Goal: Task Accomplishment & Management: Manage account settings

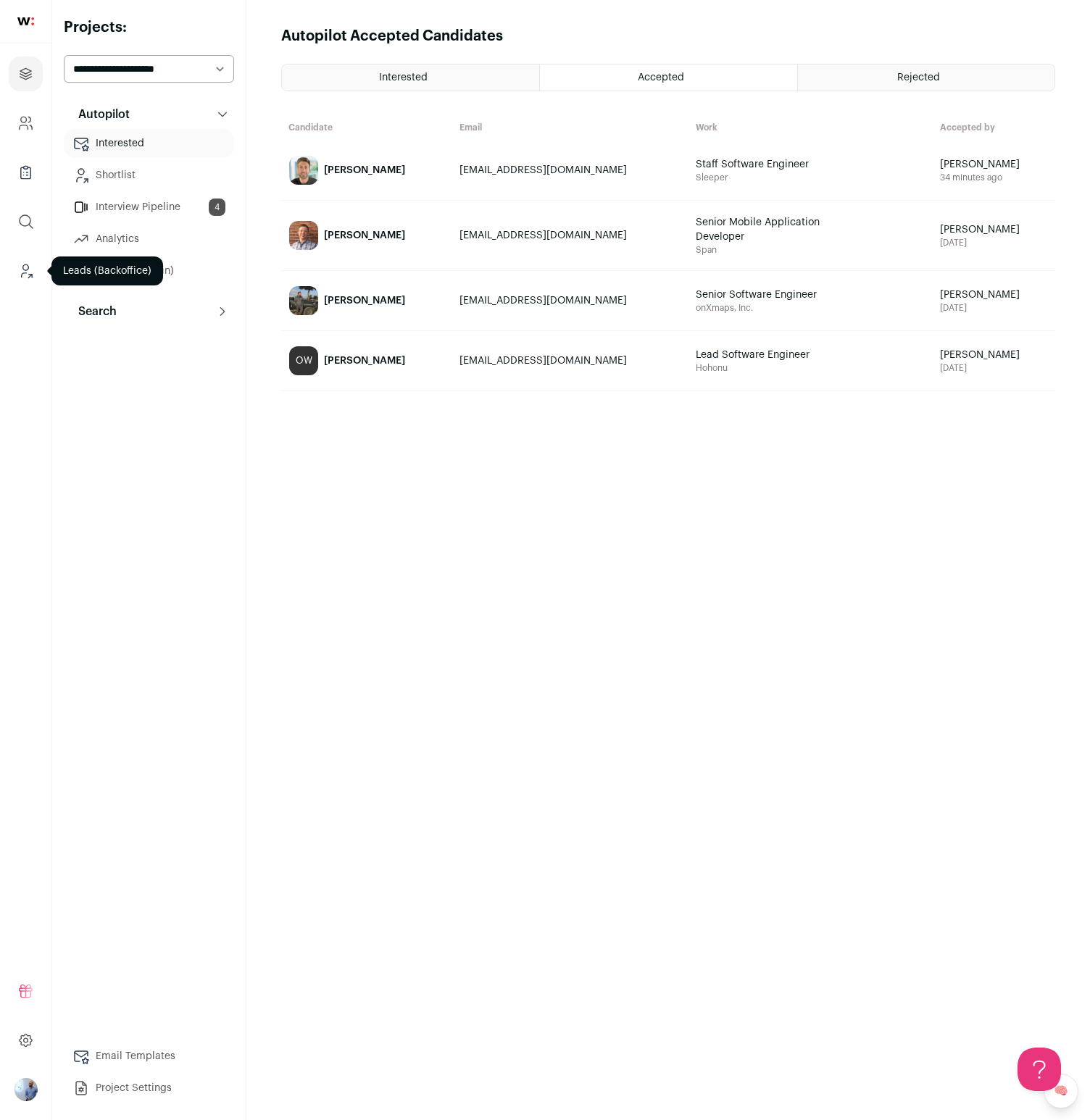
click at [17, 272] on icon "Leads (Backoffice)" at bounding box center [25, 271] width 16 height 17
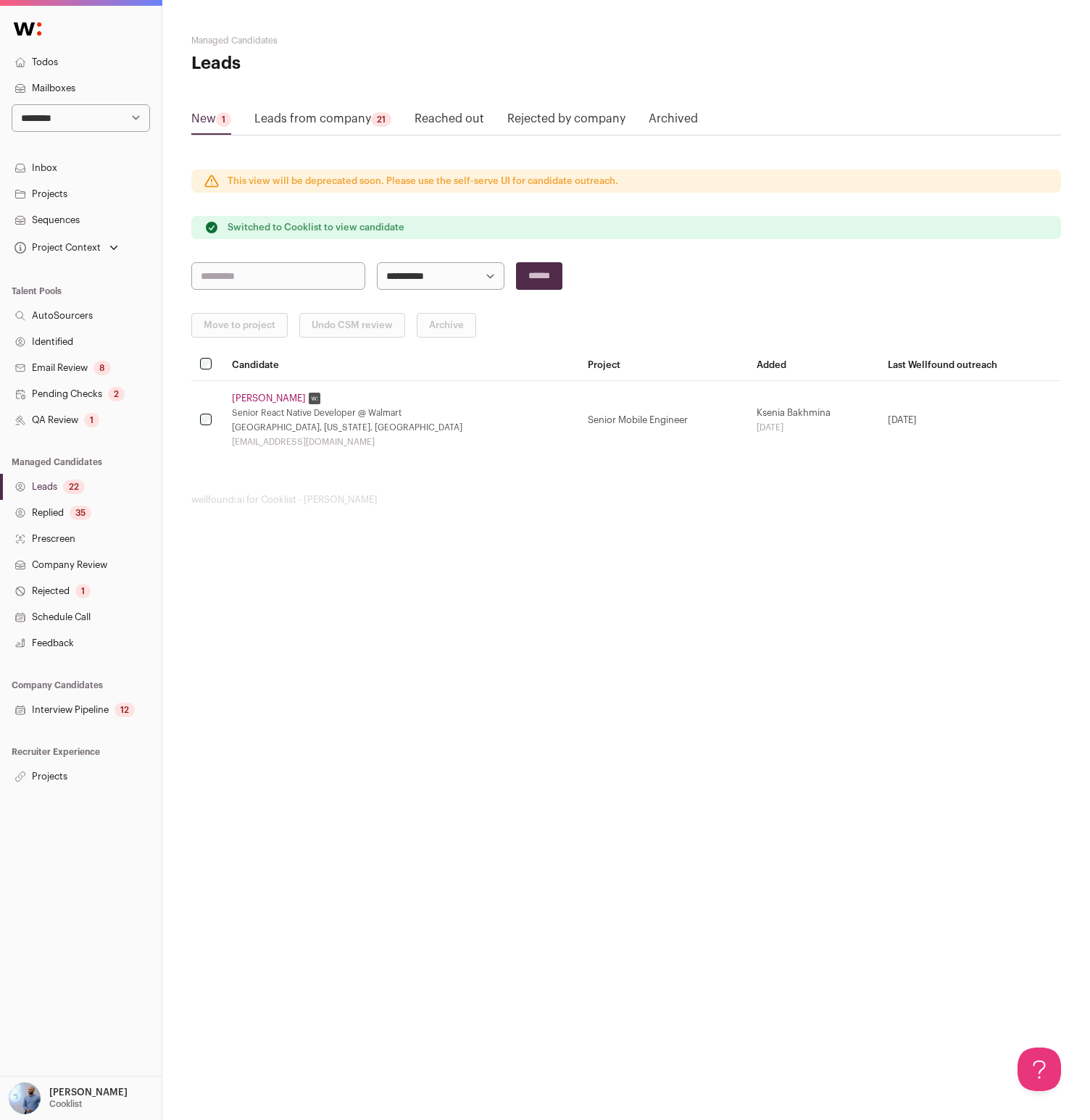
click at [477, 121] on link "Reached out" at bounding box center [449, 121] width 70 height 23
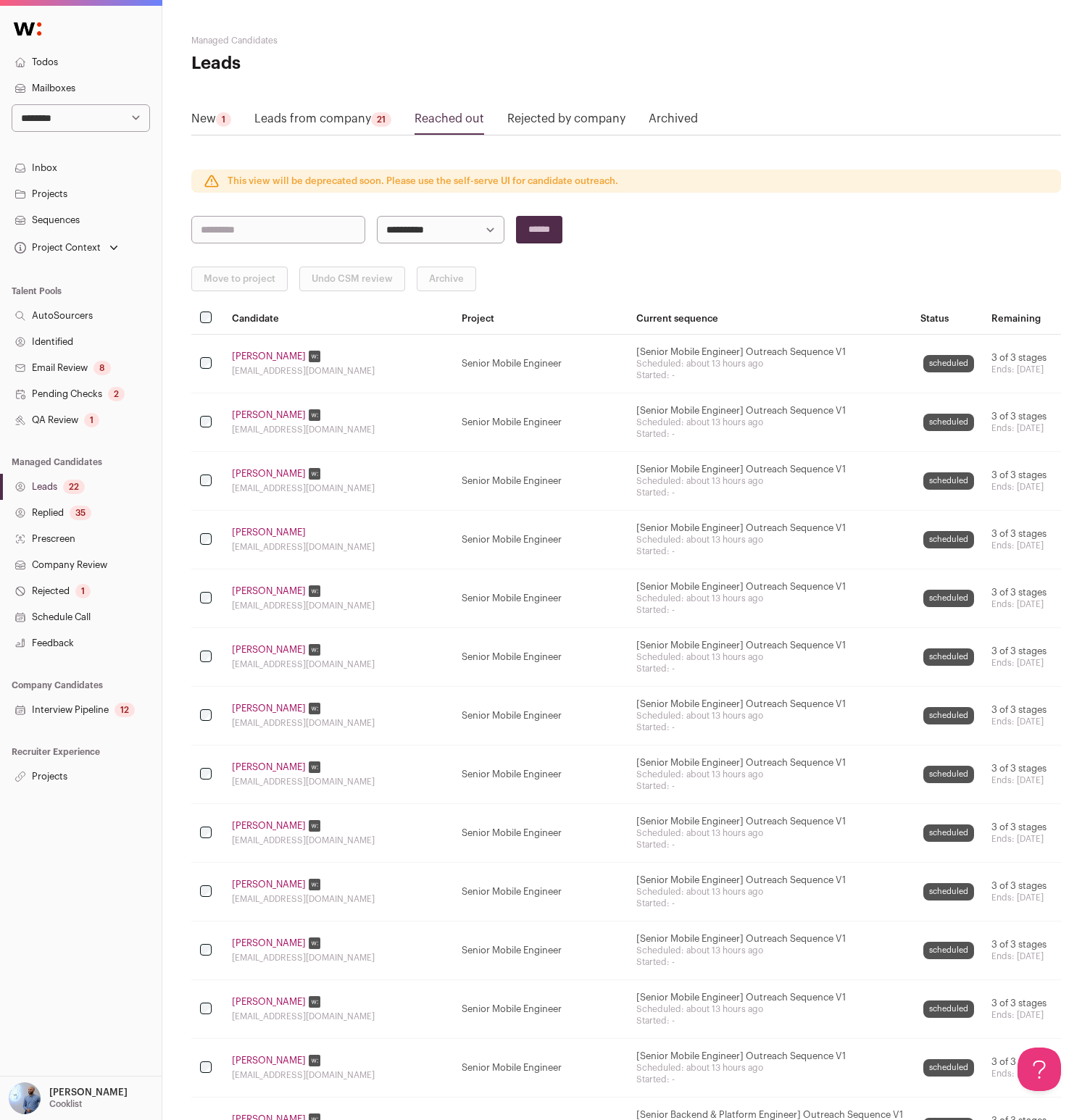
click at [258, 528] on link "[PERSON_NAME]" at bounding box center [269, 532] width 74 height 11
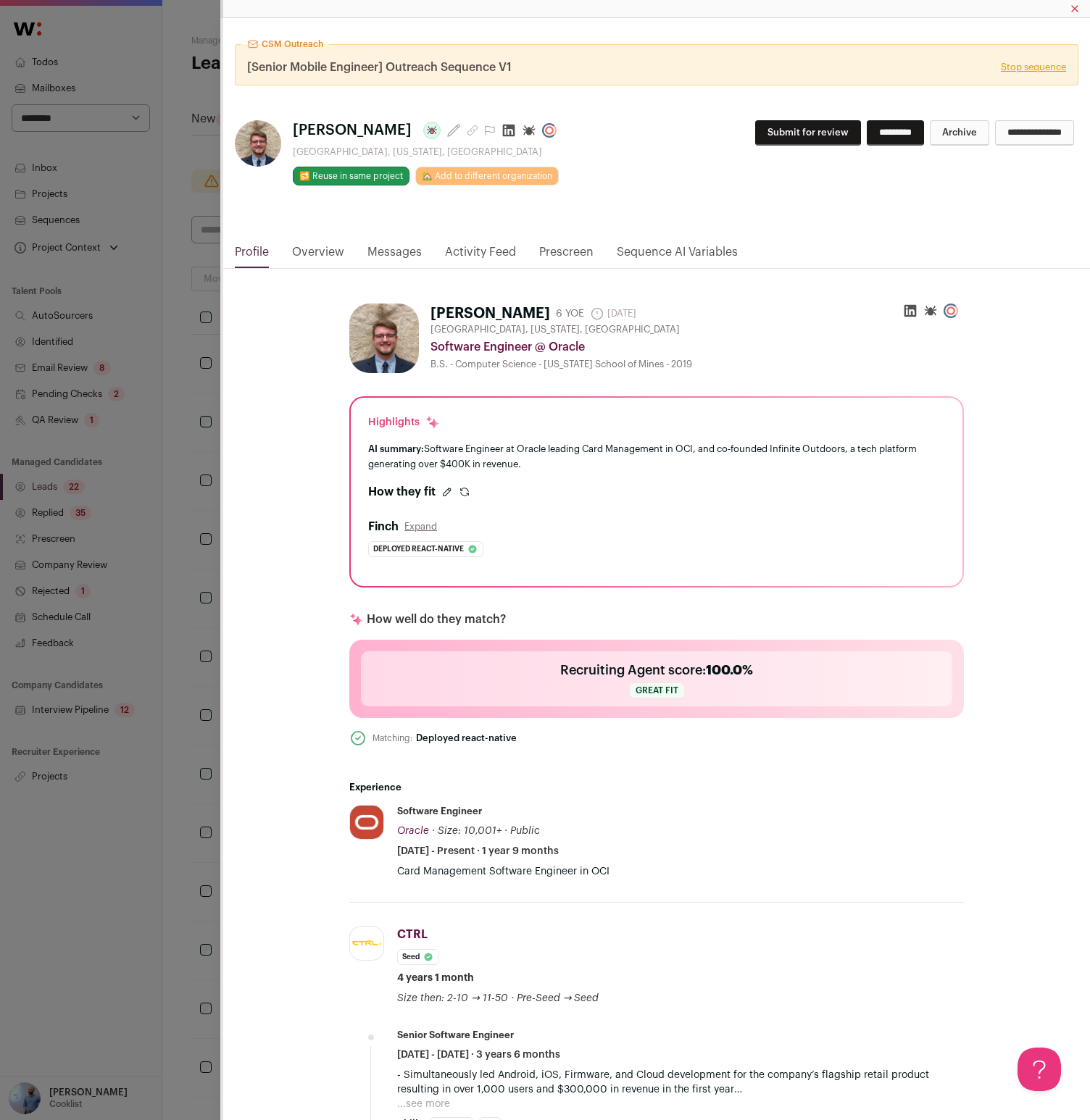
click at [74, 325] on div "CSM Outreach [Senior Mobile Engineer] Outreach Sequence V1 Stop sequence [PERSO…" at bounding box center [545, 560] width 1090 height 1120
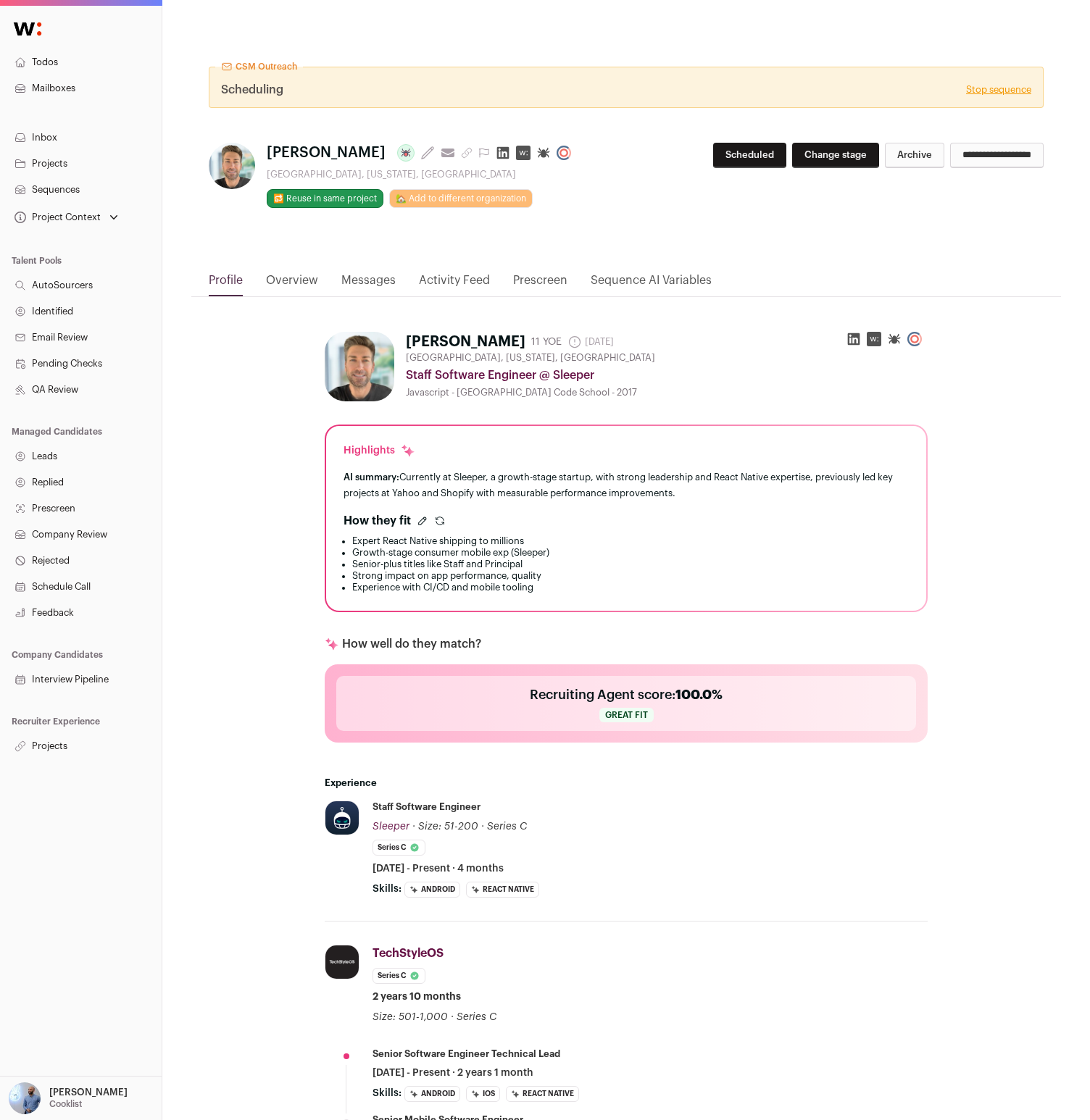
click at [369, 288] on link "Messages" at bounding box center [368, 284] width 54 height 25
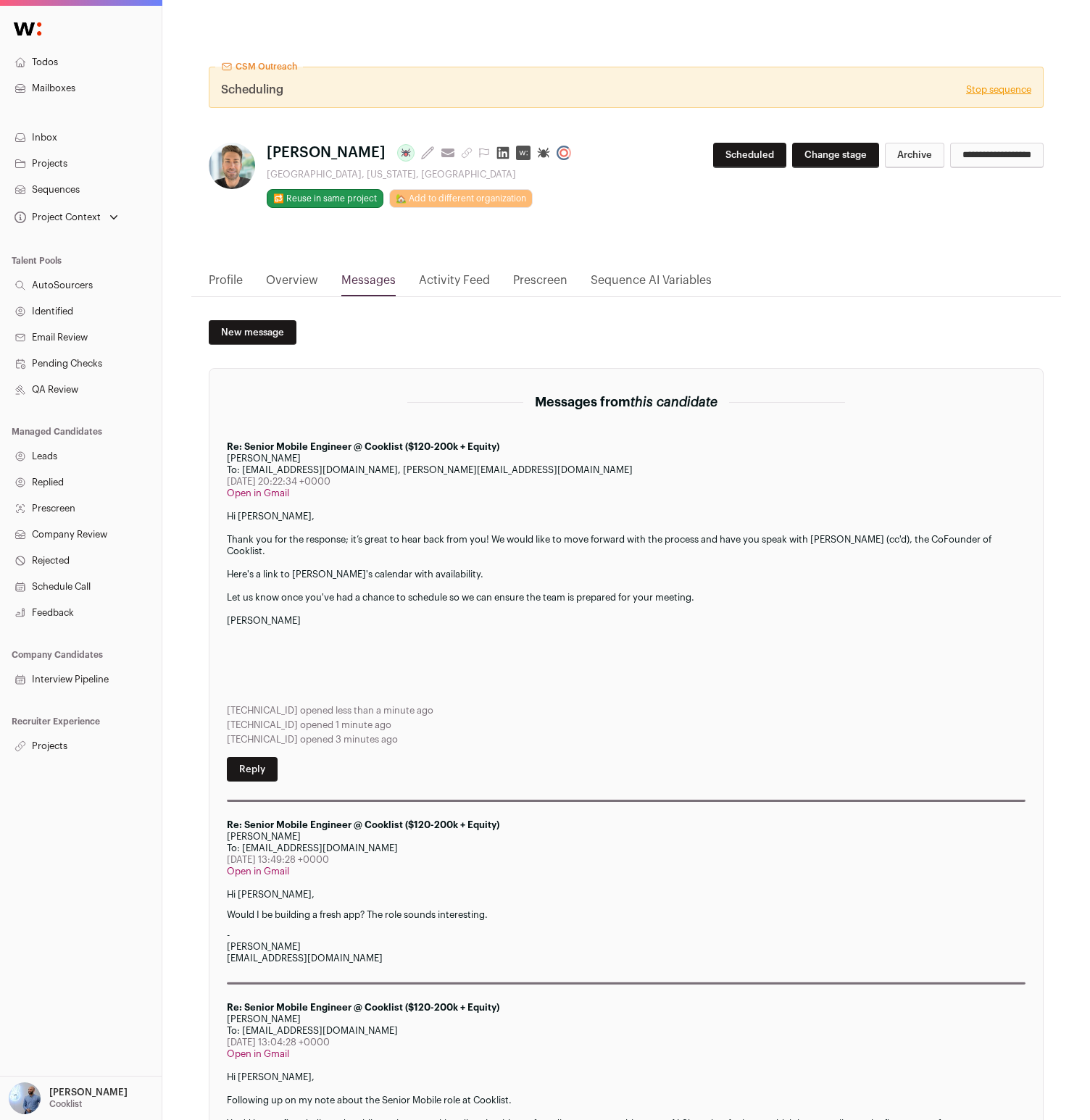
click at [315, 285] on link "Overview" at bounding box center [292, 284] width 53 height 25
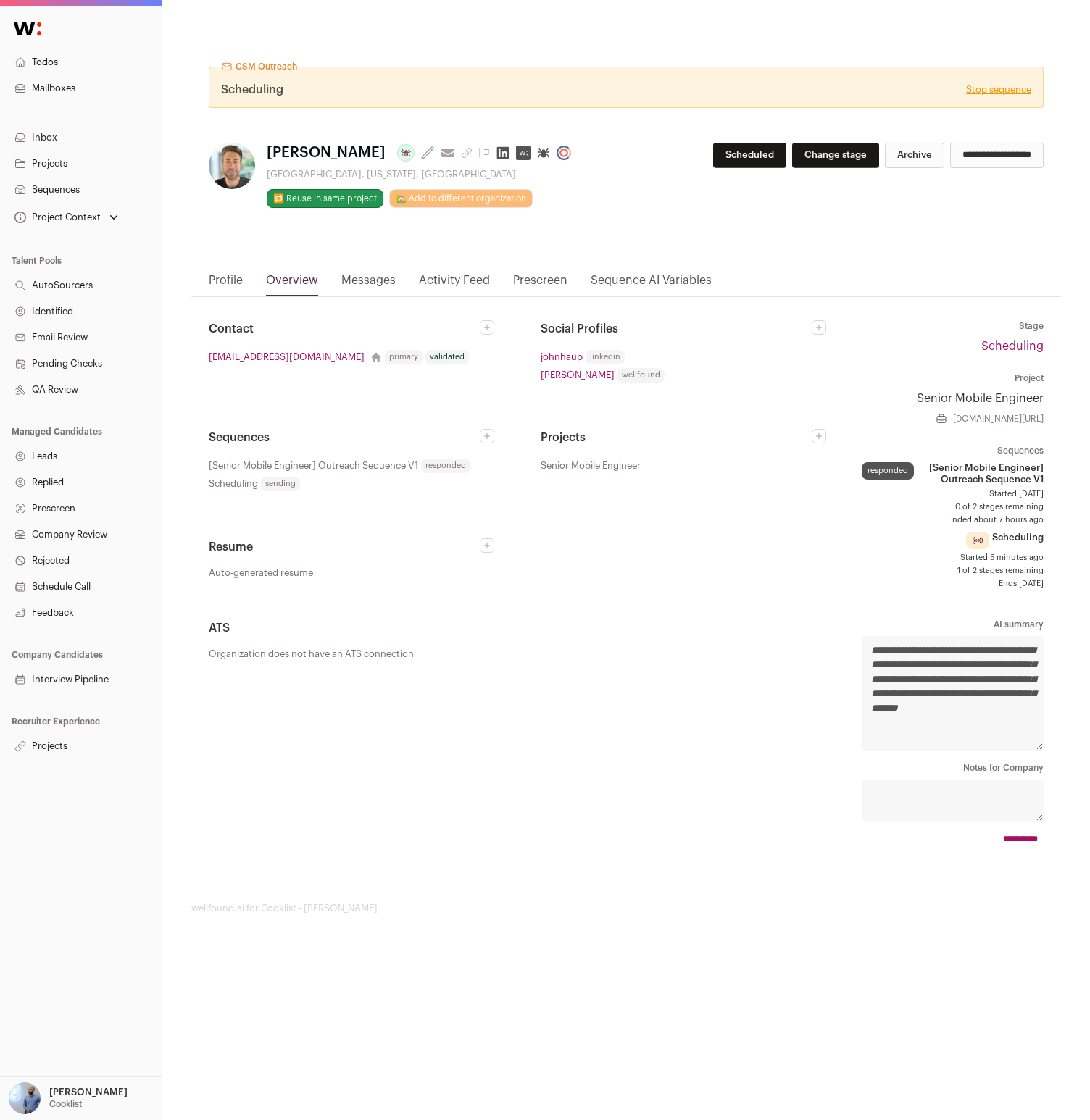
click at [474, 276] on link "Activity Feed" at bounding box center [454, 284] width 71 height 25
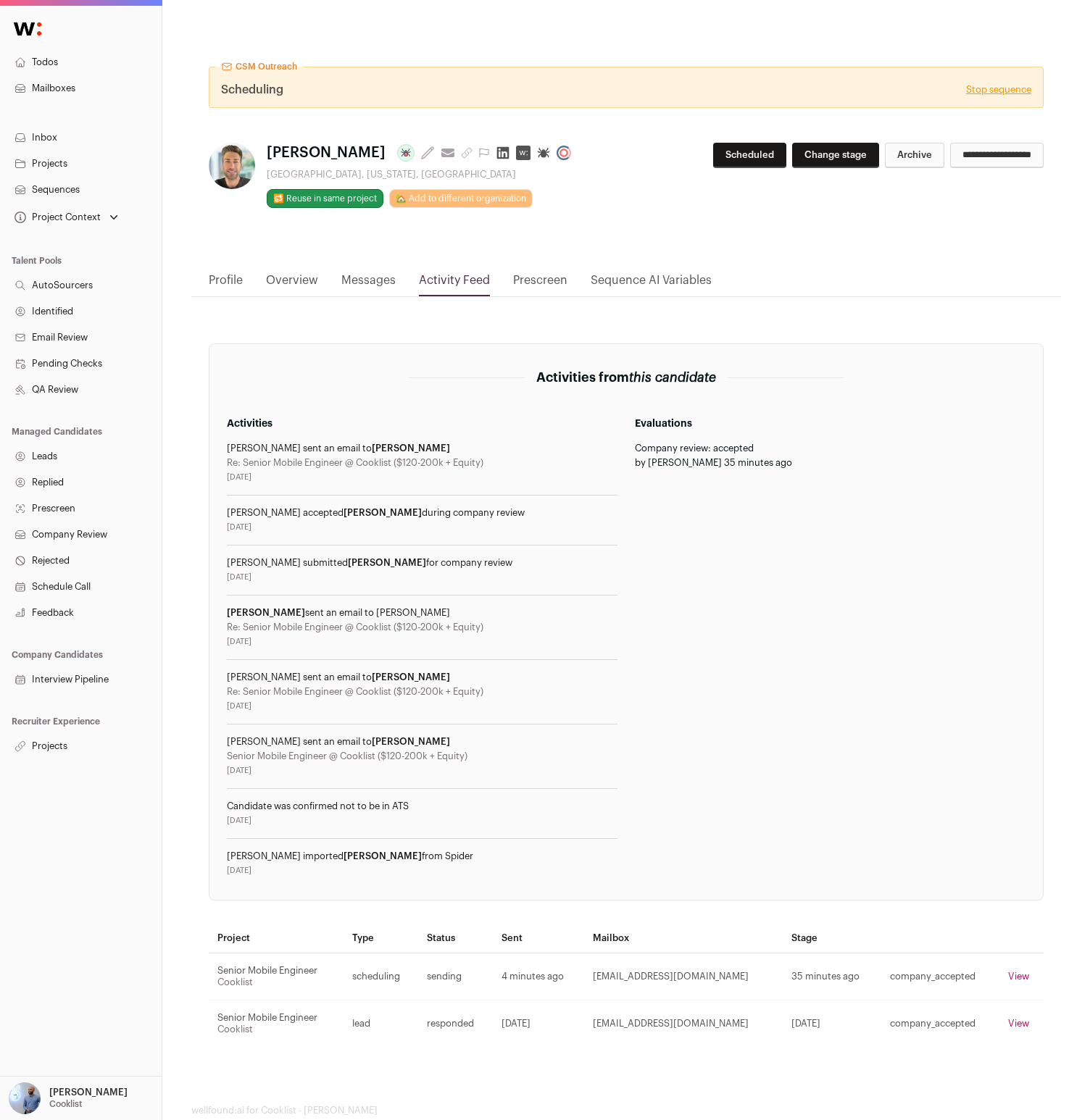
click at [673, 947] on th "Mailbox" at bounding box center [683, 938] width 199 height 30
click at [541, 282] on link "Prescreen" at bounding box center [540, 284] width 54 height 25
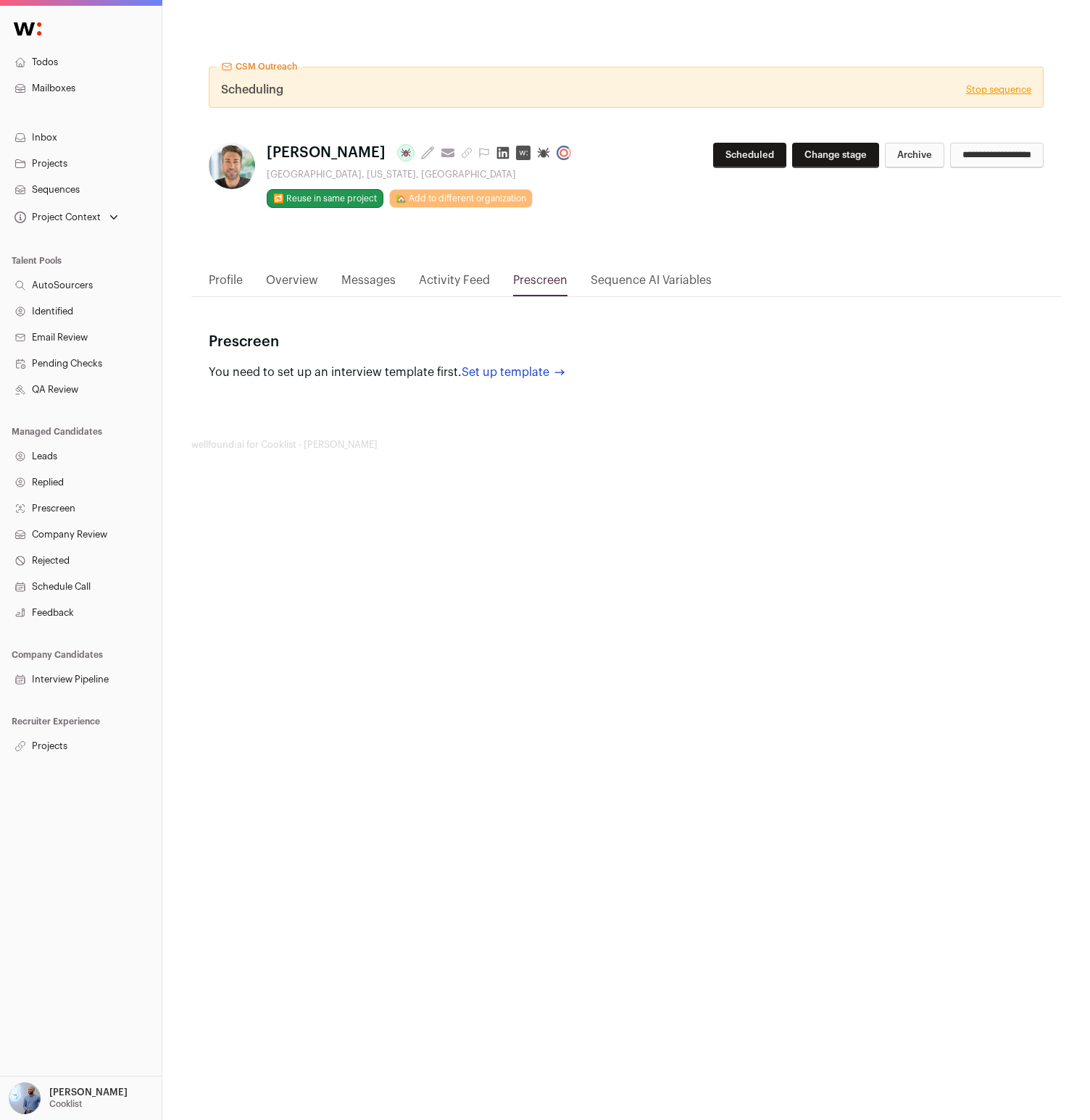
click at [245, 270] on div "CSM Outreach Scheduling Stop sequence John Haupenthal Last update: 29 days ago …" at bounding box center [626, 152] width 870 height 237
click at [230, 282] on link "Profile" at bounding box center [226, 284] width 34 height 25
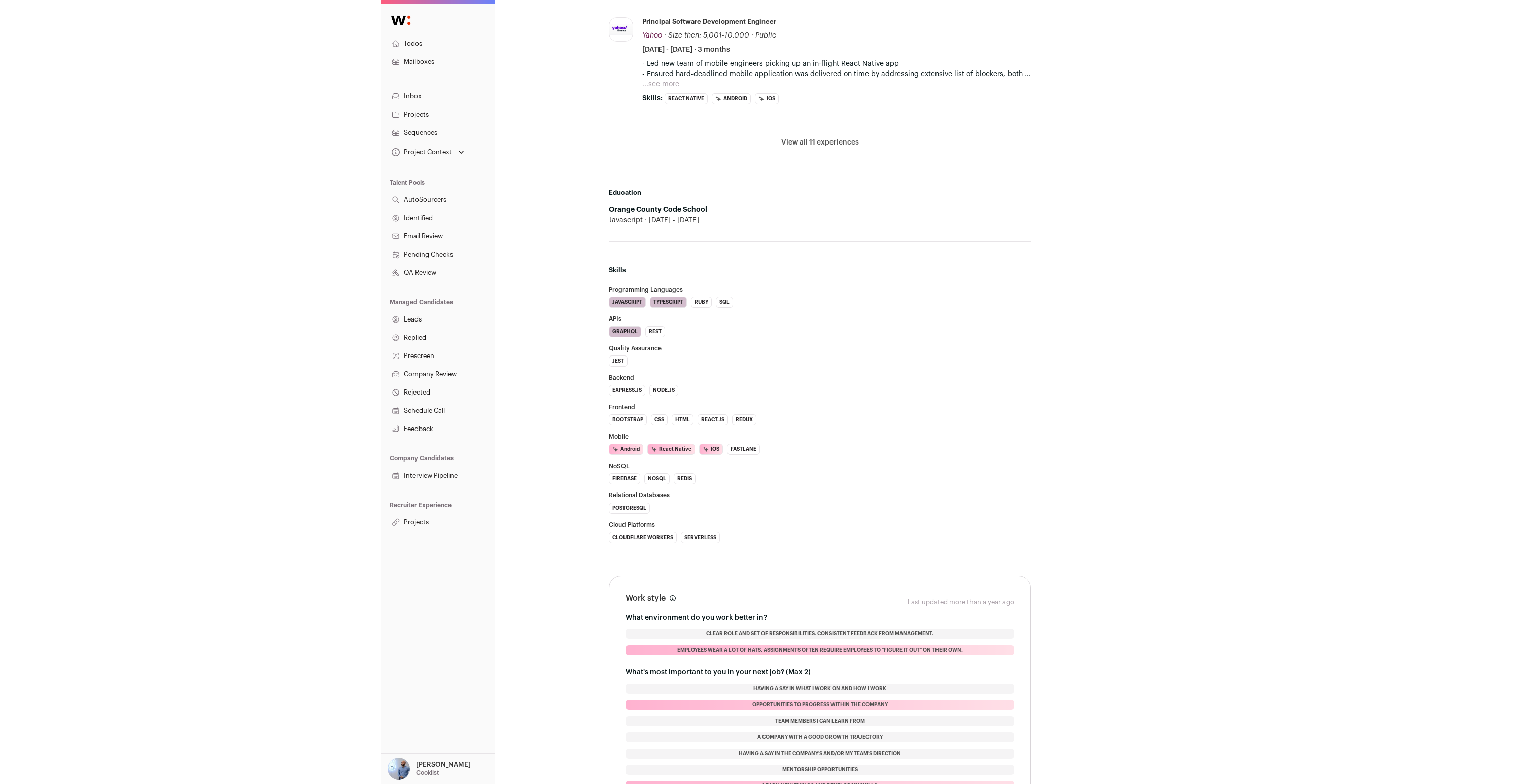
scroll to position [963, 0]
